Goal: Task Accomplishment & Management: Use online tool/utility

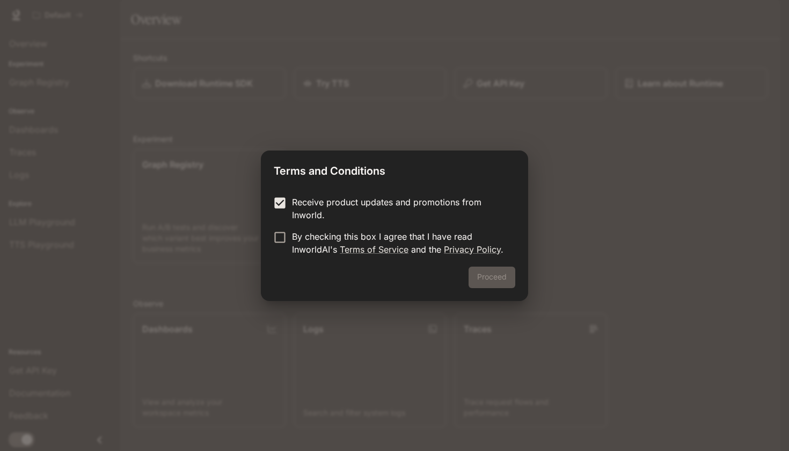
click at [278, 221] on label "Receive product updates and promotions from Inworld." at bounding box center [387, 208] width 239 height 26
click at [494, 277] on button "Proceed" at bounding box center [492, 276] width 47 height 21
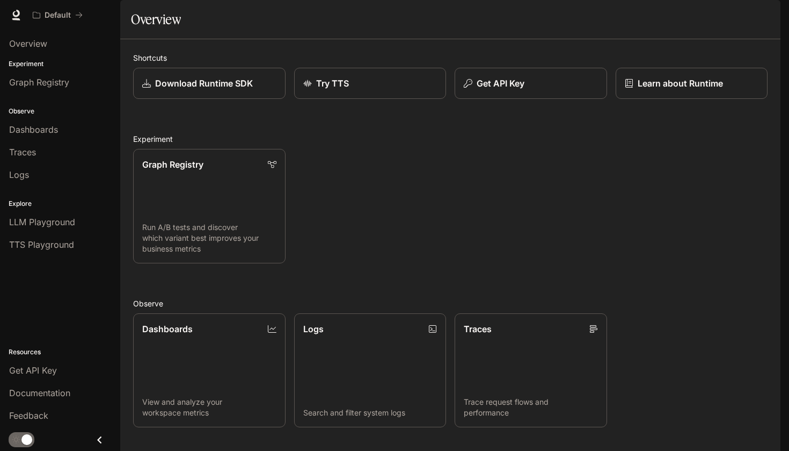
click at [399, 229] on div "Graph Registry Run A/B tests and discover which variant best improves your busi…" at bounding box center [446, 201] width 643 height 123
click at [50, 45] on div "Overview" at bounding box center [60, 43] width 102 height 13
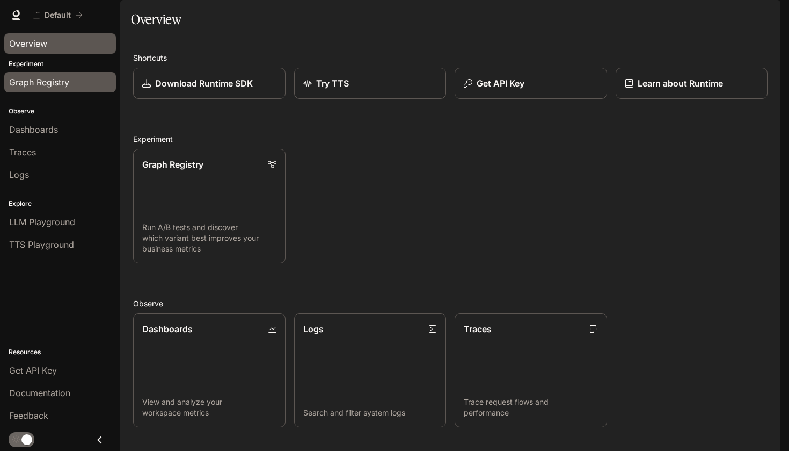
click at [49, 84] on span "Graph Registry" at bounding box center [39, 82] width 60 height 13
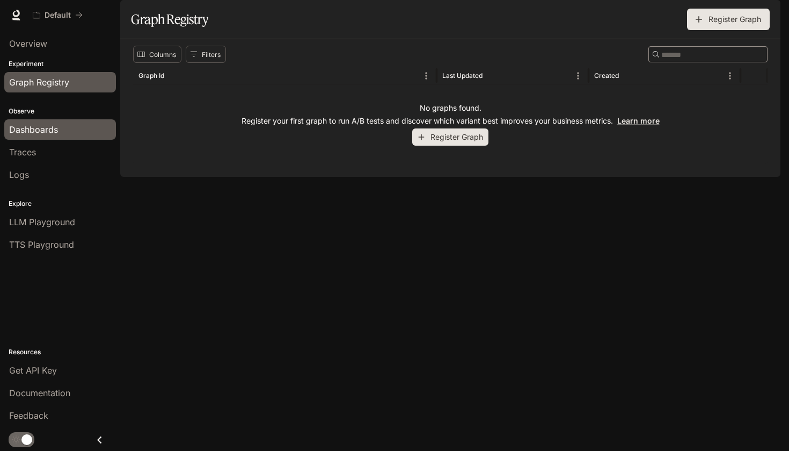
click at [48, 128] on span "Dashboards" at bounding box center [33, 129] width 49 height 13
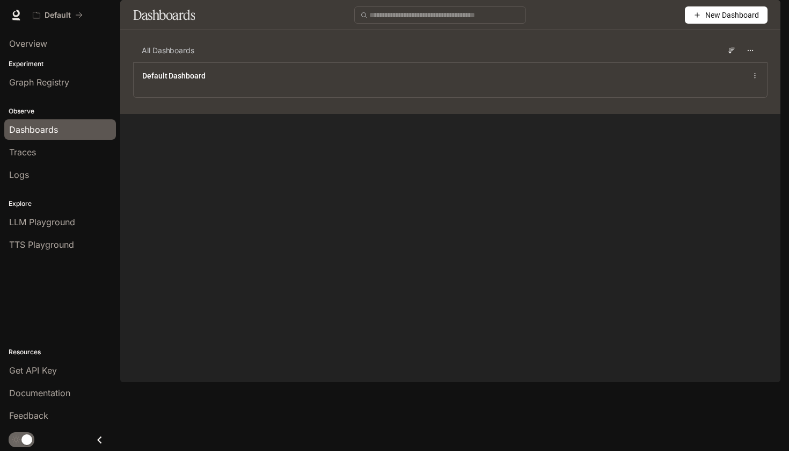
click at [712, 21] on span "New Dashboard" at bounding box center [733, 15] width 54 height 12
click at [691, 88] on div "Import JSON" at bounding box center [714, 85] width 89 height 12
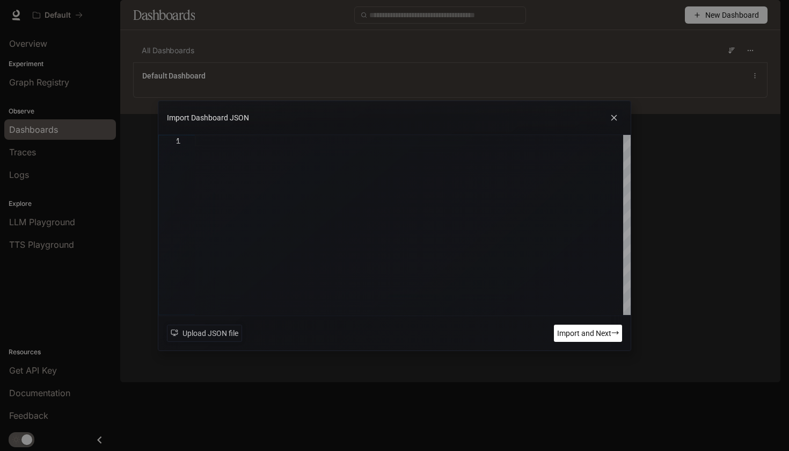
click at [613, 112] on icon at bounding box center [614, 118] width 16 height 16
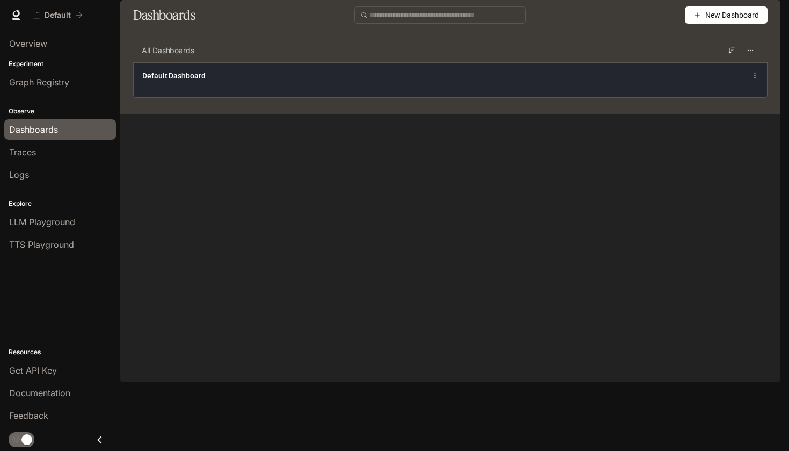
click at [379, 81] on div "Default Dashboard" at bounding box center [320, 75] width 356 height 11
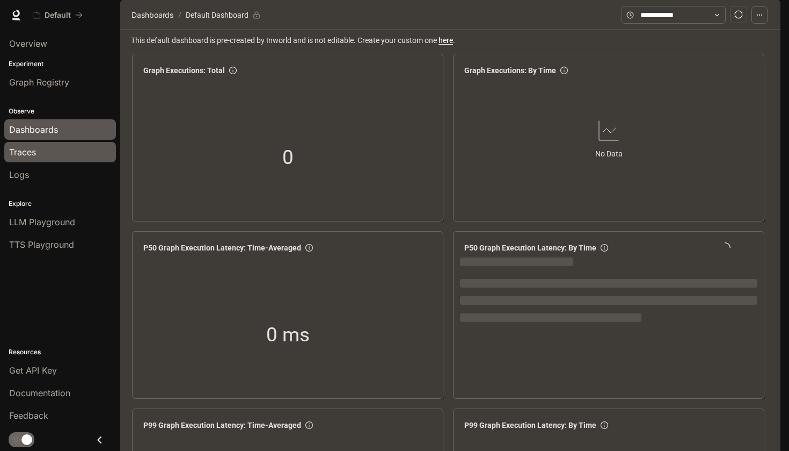
click at [54, 161] on link "Traces" at bounding box center [60, 152] width 112 height 20
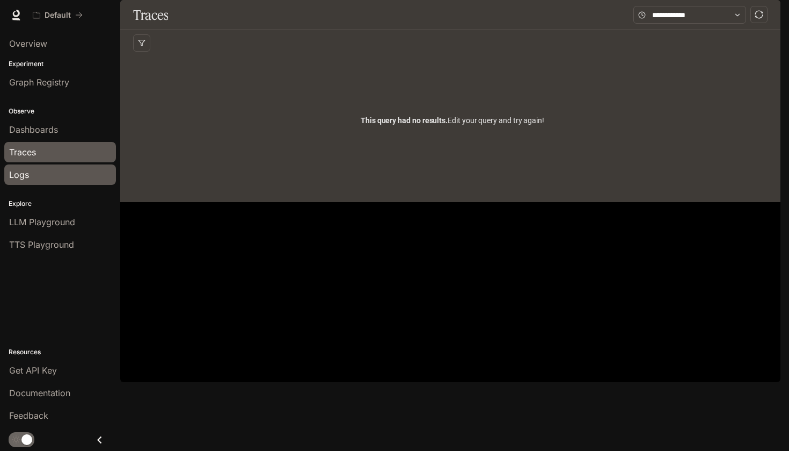
click at [52, 171] on div "Logs" at bounding box center [60, 174] width 102 height 13
